Goal: Find contact information: Obtain details needed to contact an individual or organization

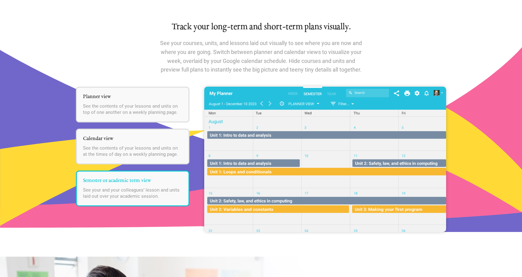
scroll to position [989, 0]
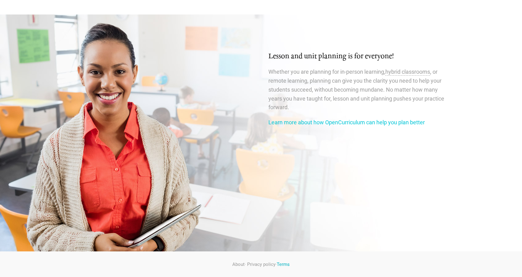
click at [289, 264] on link "Terms" at bounding box center [283, 265] width 13 height 6
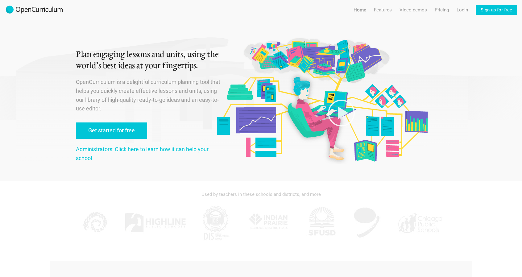
click at [137, 58] on h1 "Plan engaging lessons and units, using the world’s best ideas at your fingertip…" at bounding box center [149, 60] width 146 height 22
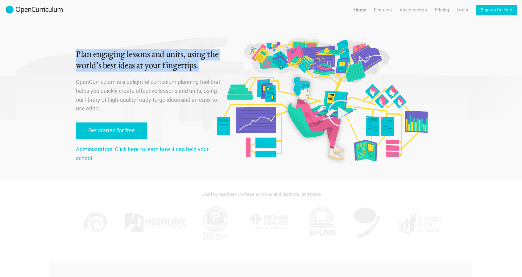
click at [137, 58] on h1 "Plan engaging lessons and units, using the world’s best ideas at your fingertip…" at bounding box center [149, 60] width 146 height 22
drag, startPoint x: 137, startPoint y: 58, endPoint x: 146, endPoint y: 63, distance: 9.9
click at [146, 63] on h1 "Plan engaging lessons and units, using the world’s best ideas at your fingertip…" at bounding box center [149, 60] width 146 height 22
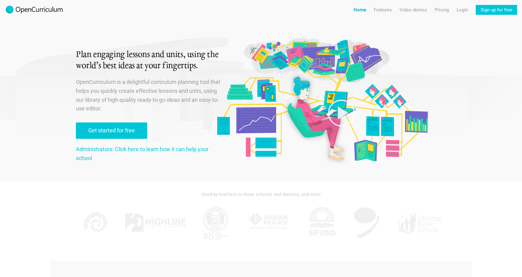
click at [359, 9] on link "Home" at bounding box center [359, 10] width 13 height 10
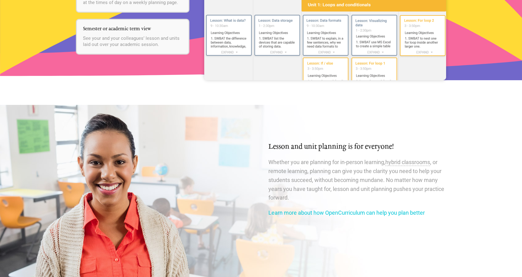
scroll to position [989, 0]
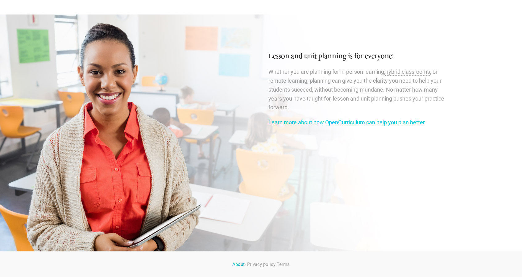
click at [236, 265] on link "About" at bounding box center [238, 265] width 12 height 6
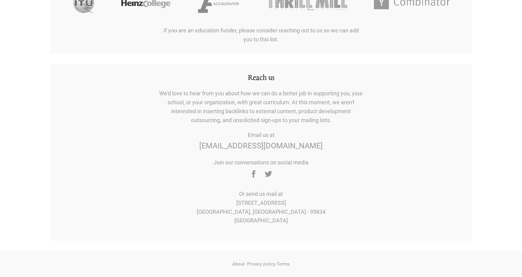
scroll to position [608, 0]
click at [218, 150] on span "[EMAIL_ADDRESS][DOMAIN_NAME]" at bounding box center [260, 145] width 123 height 9
drag, startPoint x: 218, startPoint y: 162, endPoint x: 300, endPoint y: 164, distance: 82.4
click at [300, 150] on span "[EMAIL_ADDRESS][DOMAIN_NAME]" at bounding box center [260, 145] width 123 height 9
copy span "[EMAIL_ADDRESS][DOMAIN_NAME]"
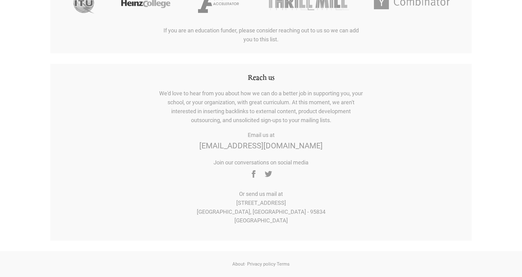
click at [297, 122] on p "We'd love to hear from you about how we can do a better job in supporting you, …" at bounding box center [261, 106] width 204 height 35
